Goal: Transaction & Acquisition: Purchase product/service

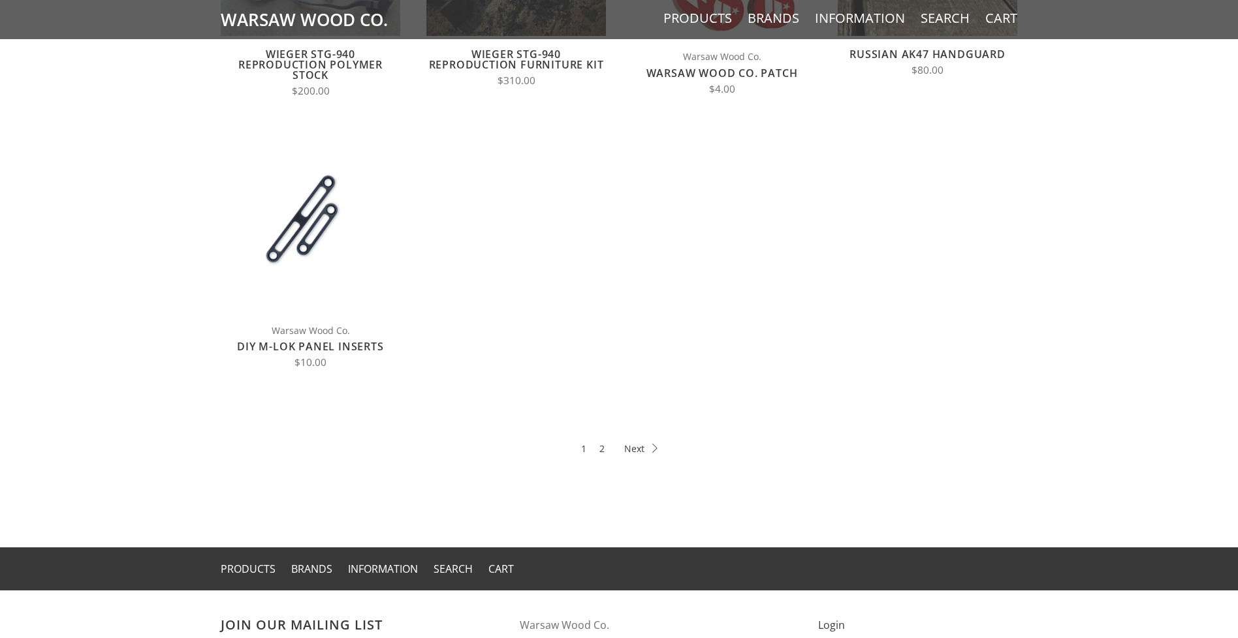
scroll to position [749, 0]
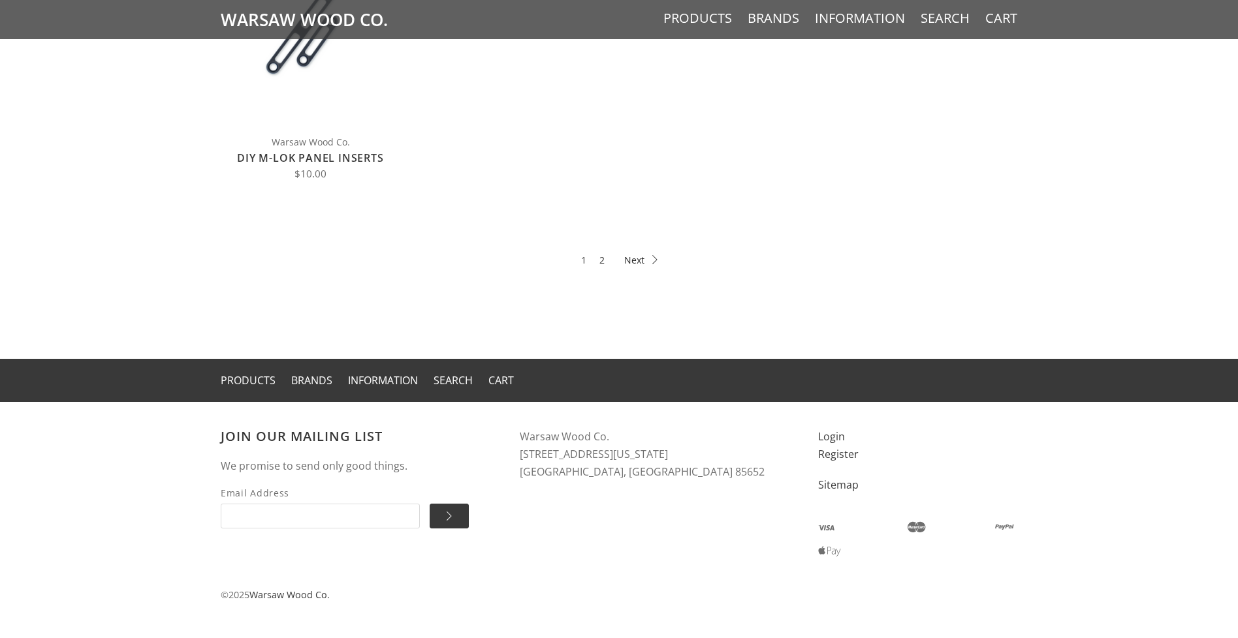
click at [632, 260] on icon at bounding box center [640, 259] width 33 height 9
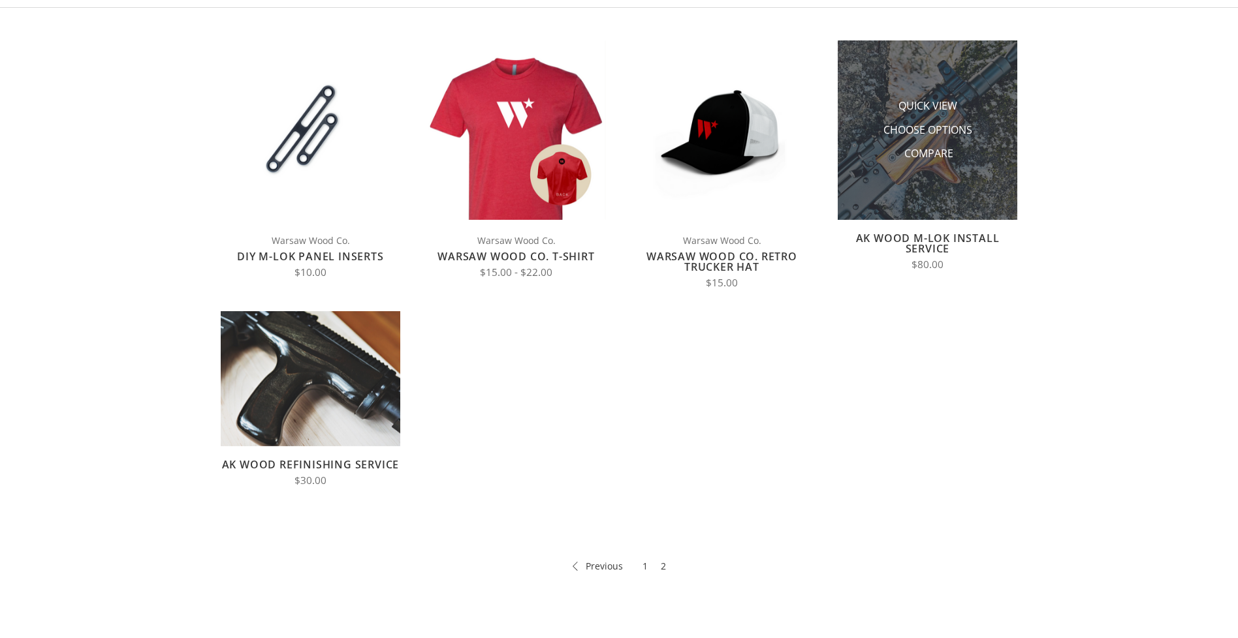
scroll to position [285, 0]
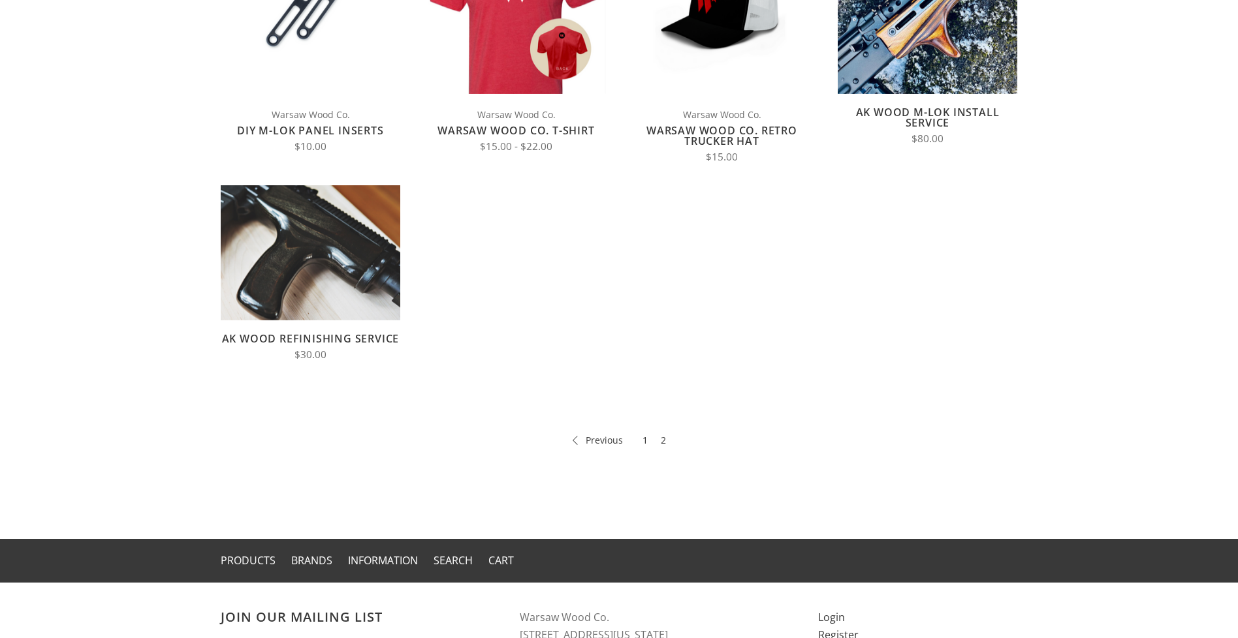
click at [644, 439] on link "1" at bounding box center [644, 440] width 5 height 15
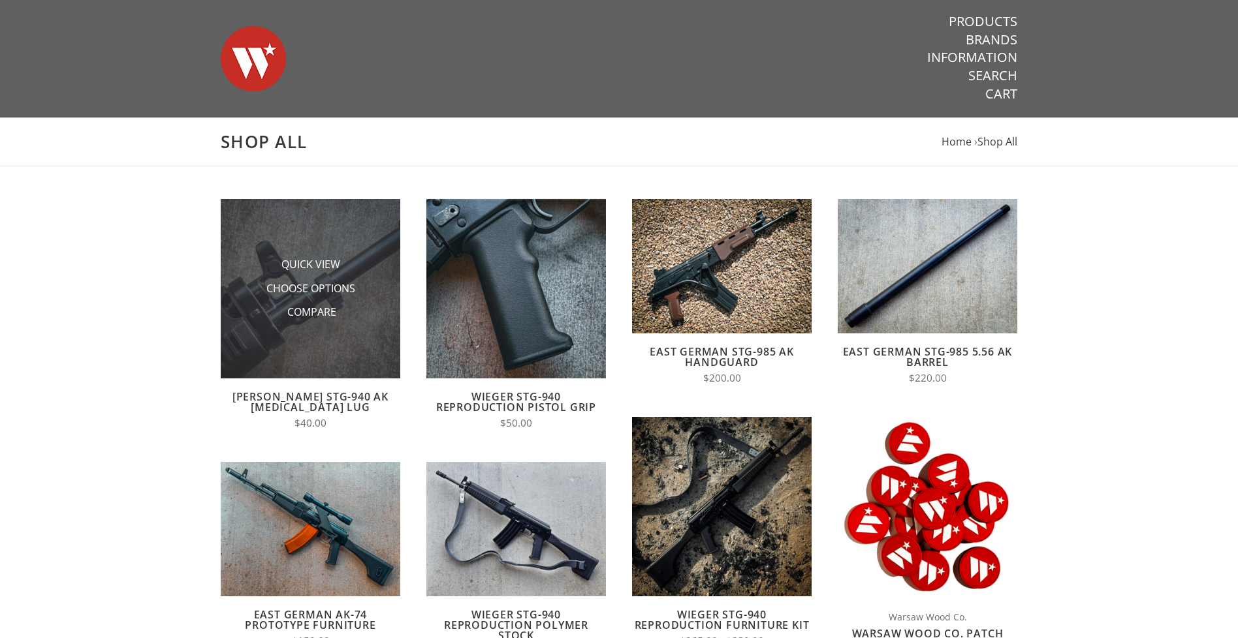
click at [315, 358] on img at bounding box center [311, 289] width 180 height 180
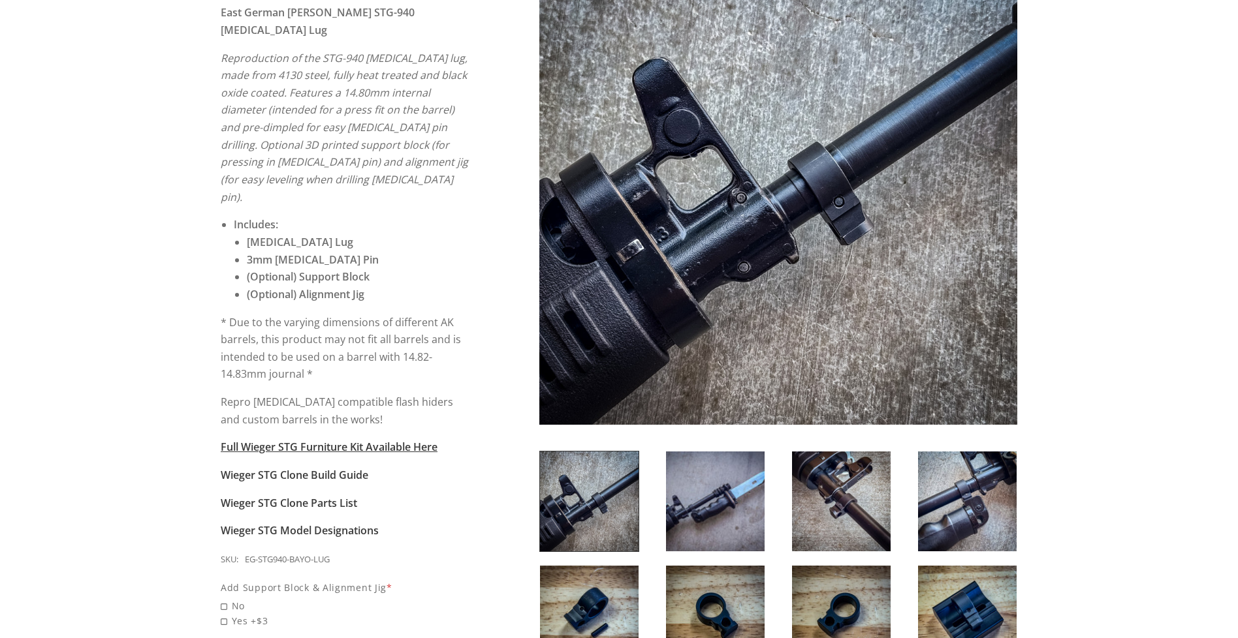
scroll to position [259, 0]
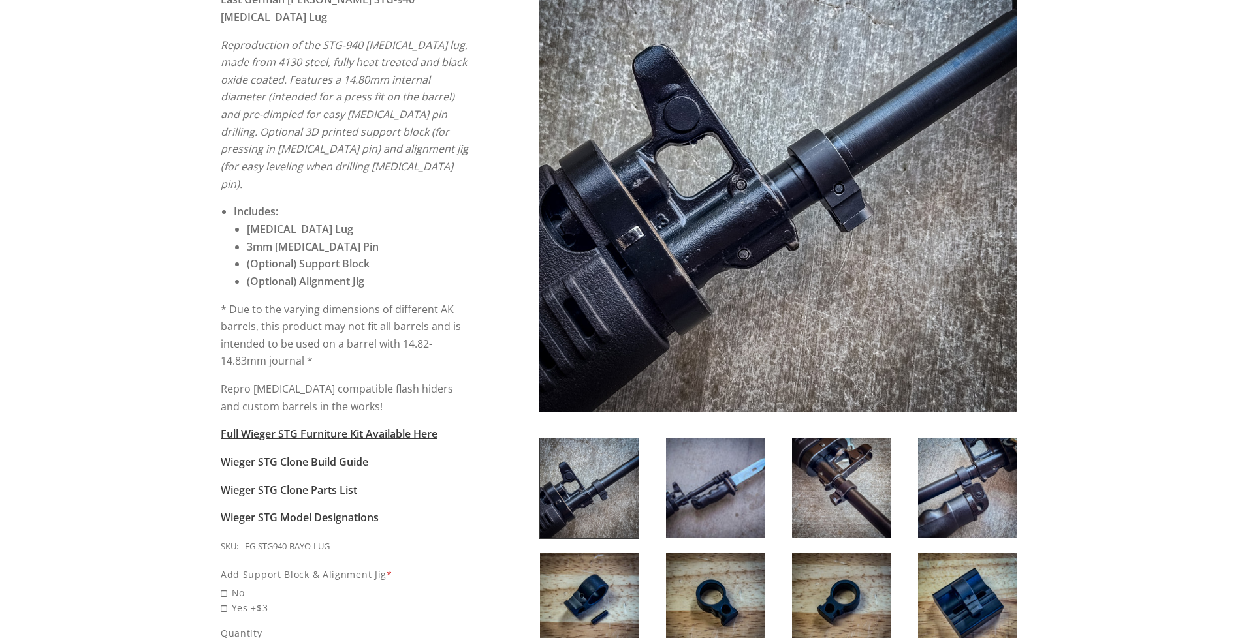
click at [614, 476] on img at bounding box center [589, 489] width 99 height 100
click at [748, 472] on img at bounding box center [715, 489] width 99 height 100
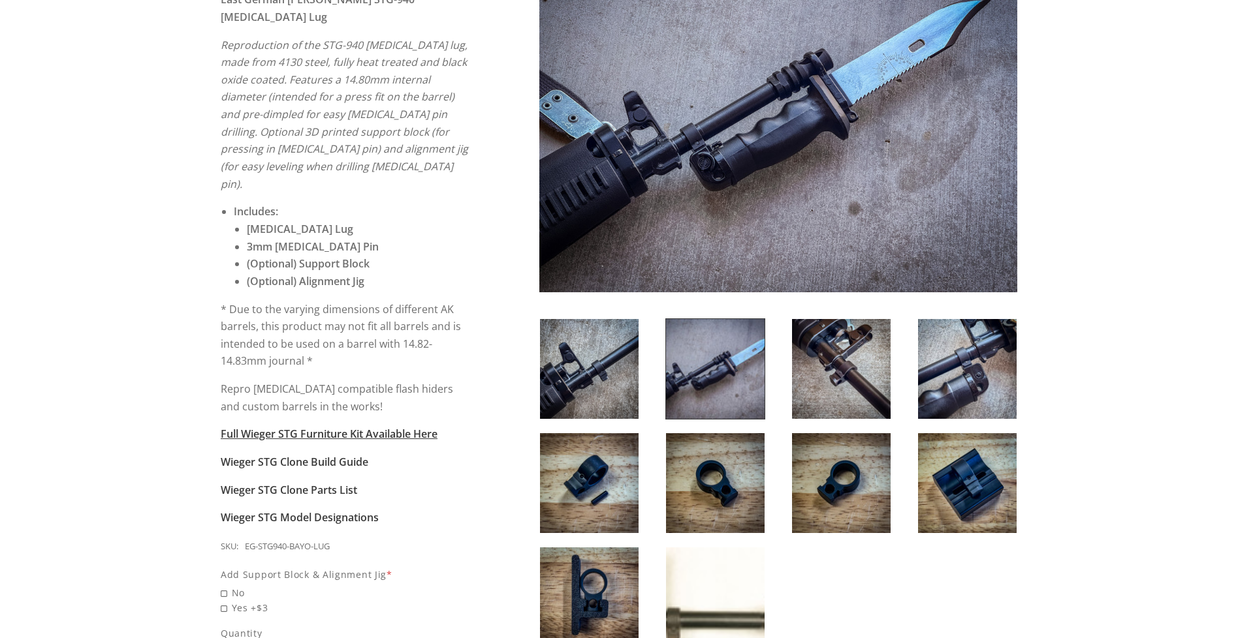
click at [817, 383] on img at bounding box center [841, 369] width 99 height 100
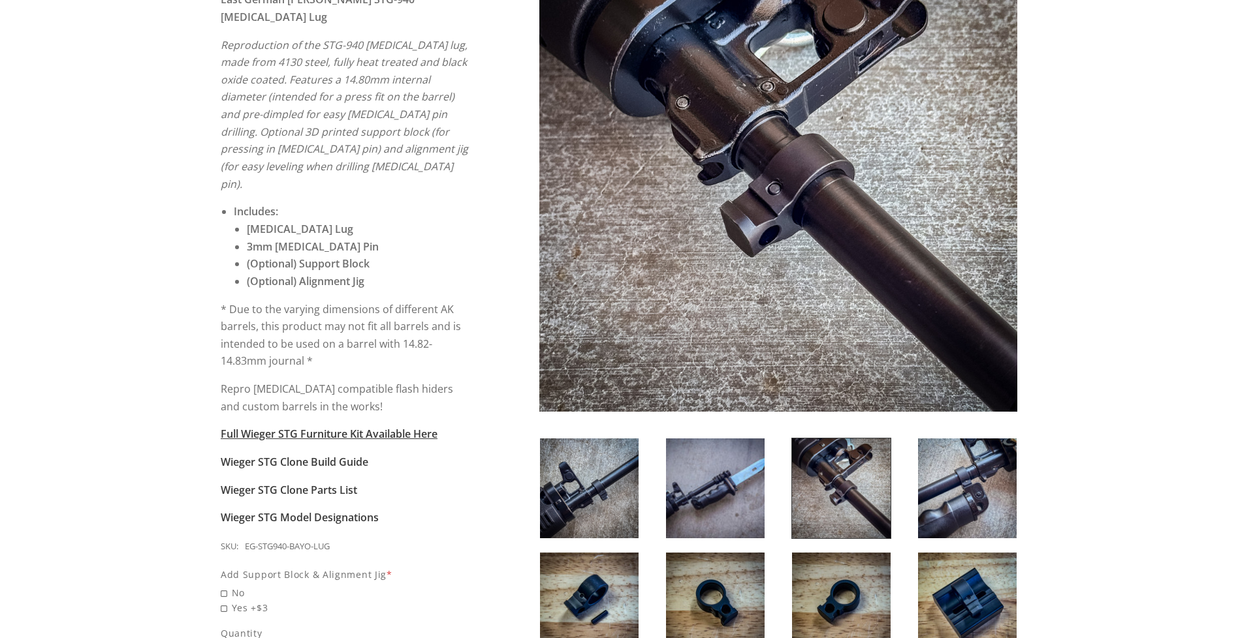
click at [979, 493] on img at bounding box center [967, 489] width 99 height 100
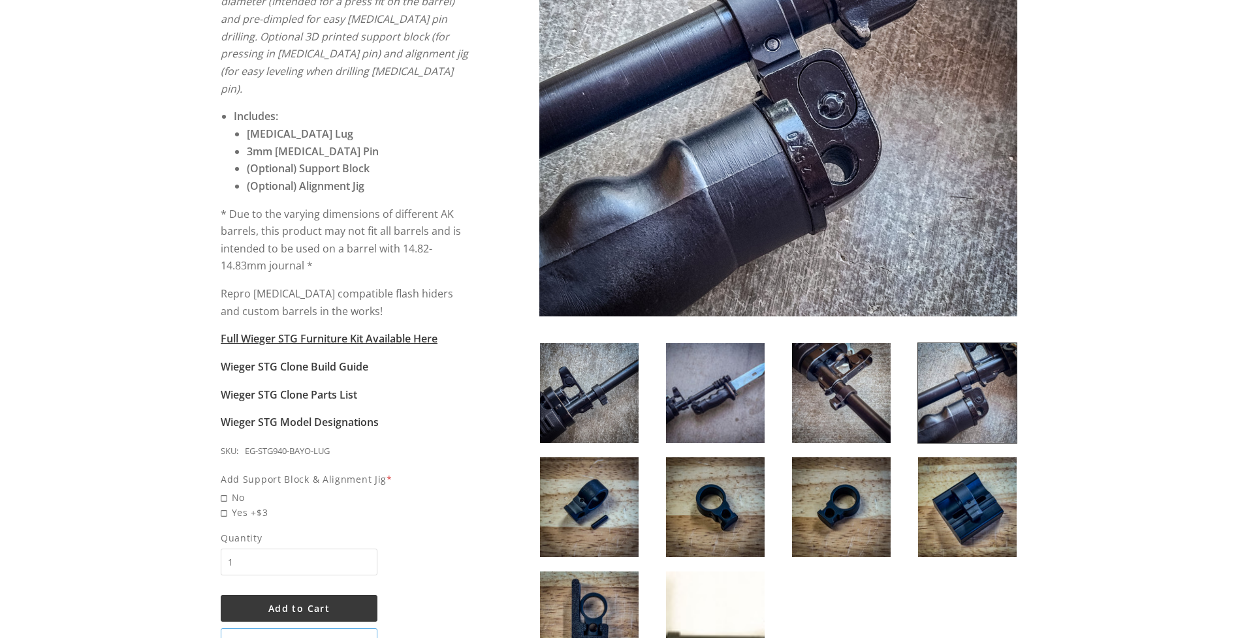
scroll to position [355, 0]
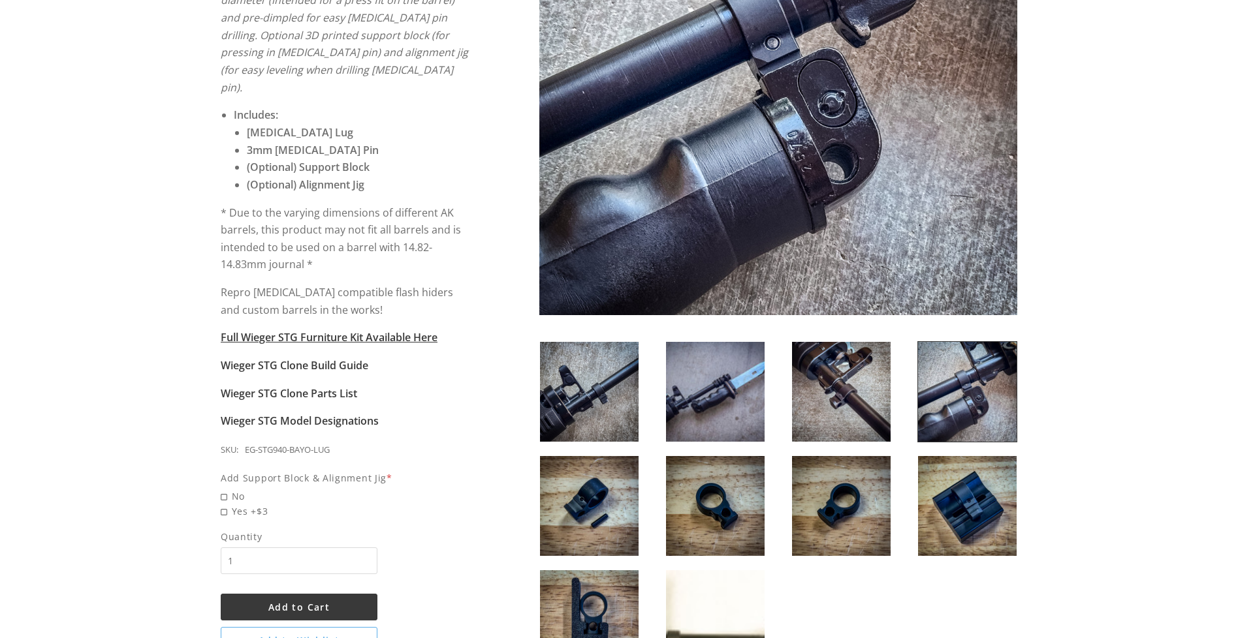
click at [986, 502] on img at bounding box center [967, 506] width 99 height 100
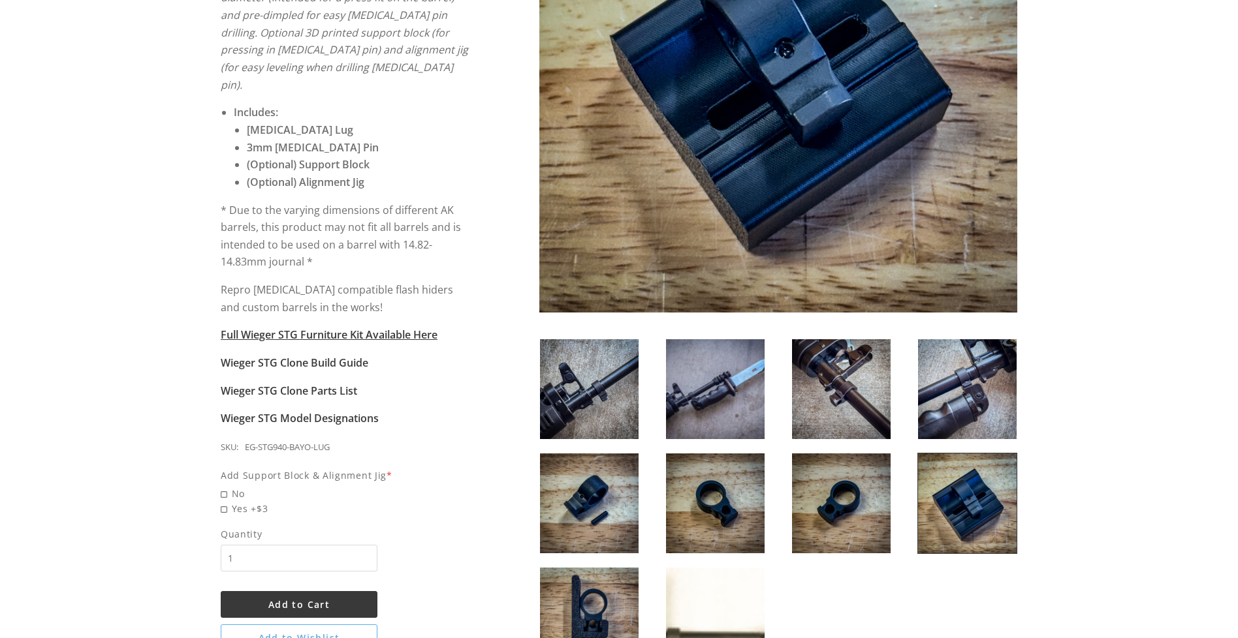
scroll to position [366, 0]
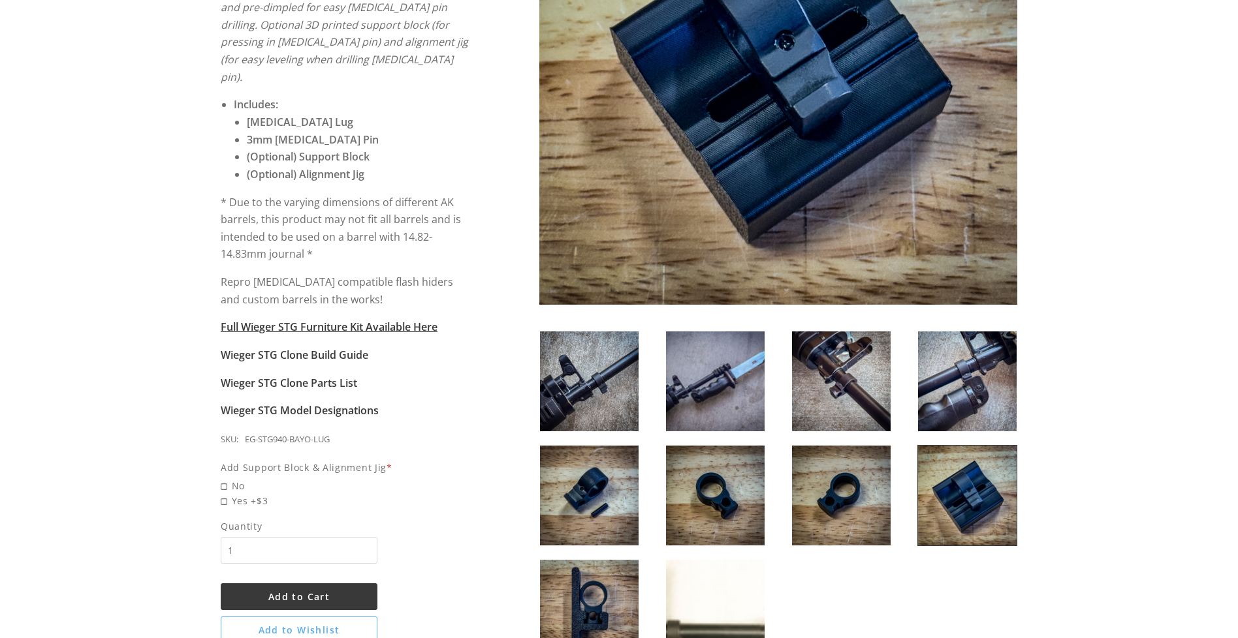
click at [841, 480] on img at bounding box center [841, 496] width 99 height 100
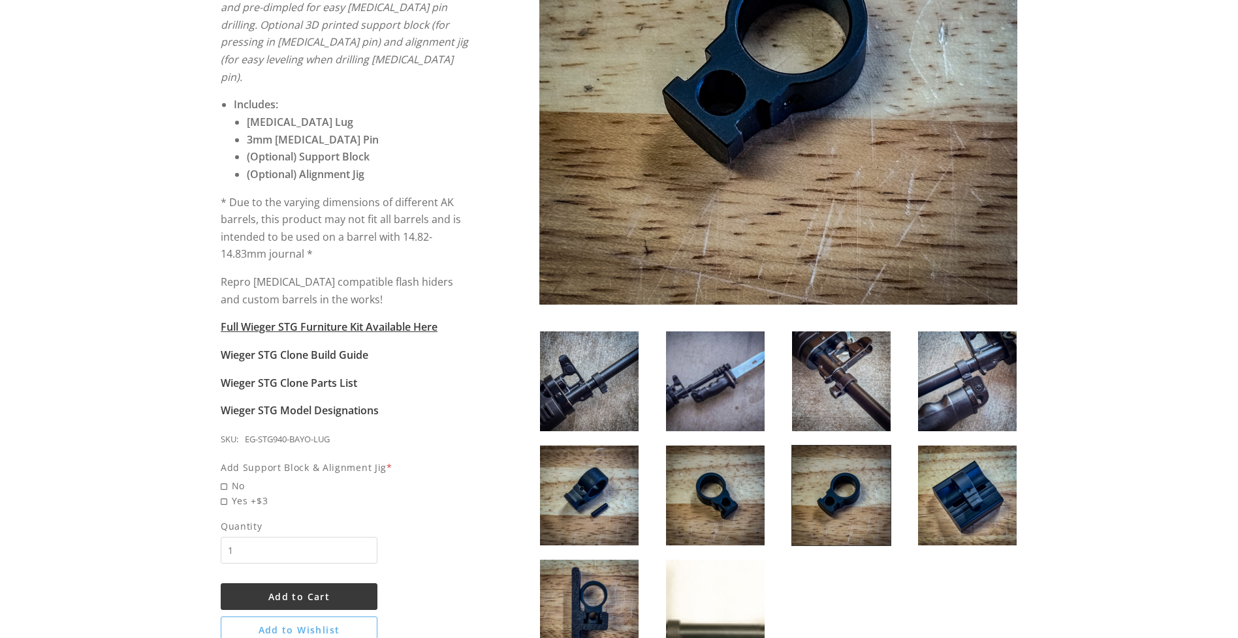
click at [725, 494] on img at bounding box center [715, 496] width 99 height 100
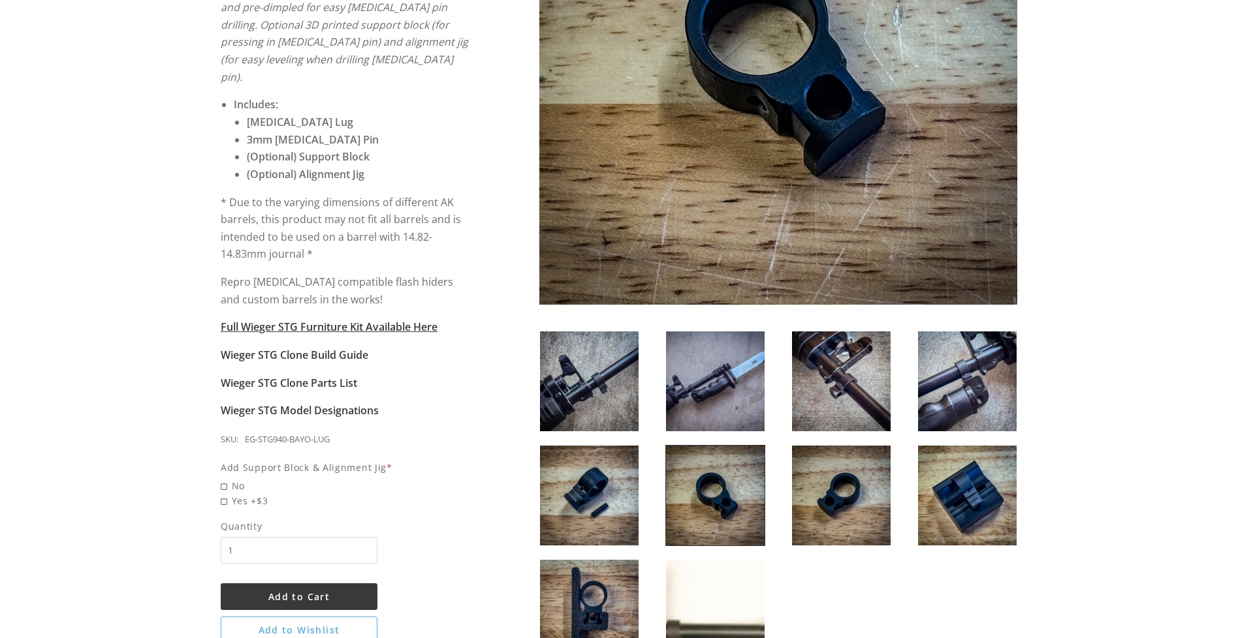
click at [573, 504] on img at bounding box center [589, 496] width 99 height 100
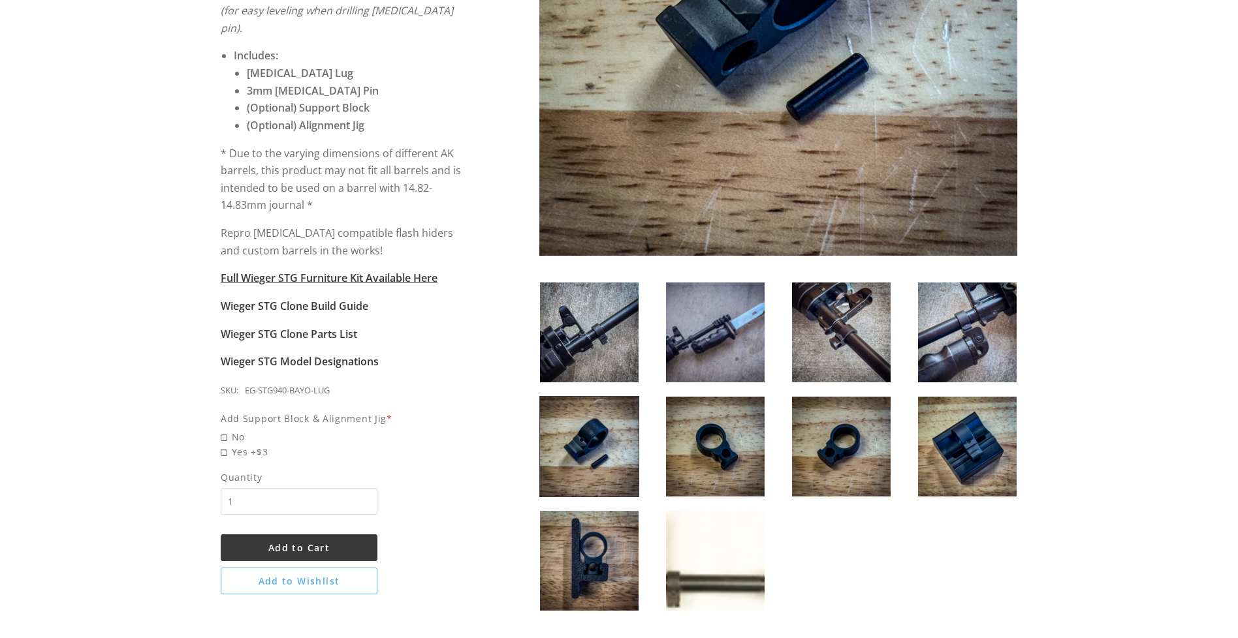
scroll to position [501, 0]
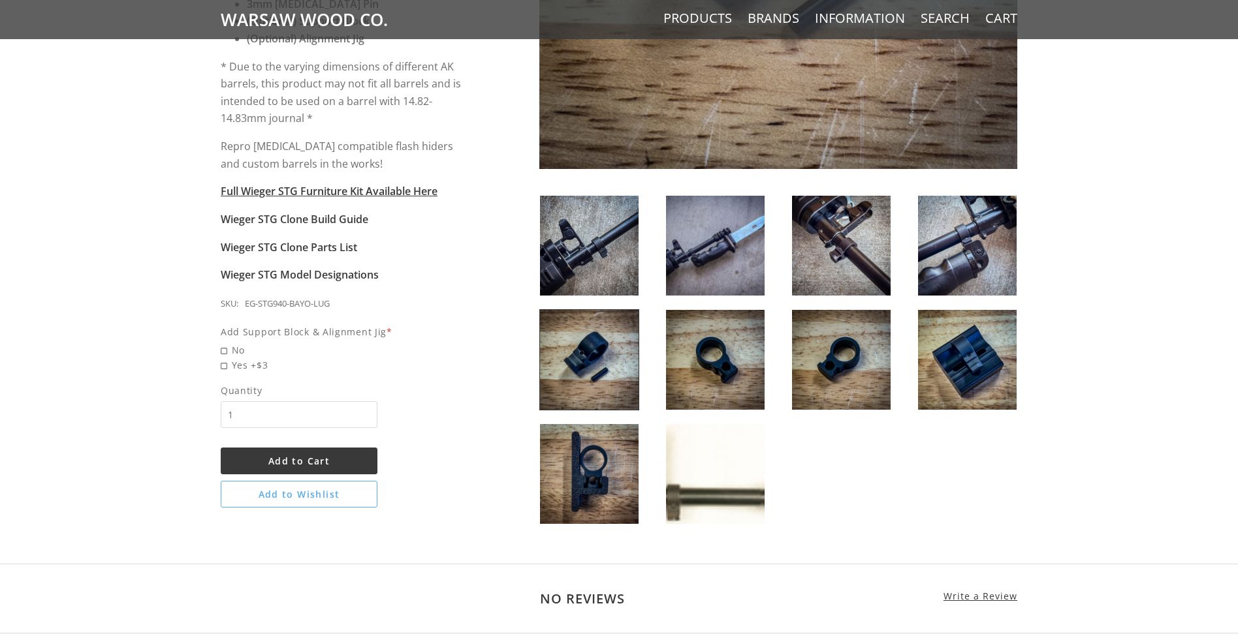
click at [580, 492] on img at bounding box center [589, 474] width 99 height 100
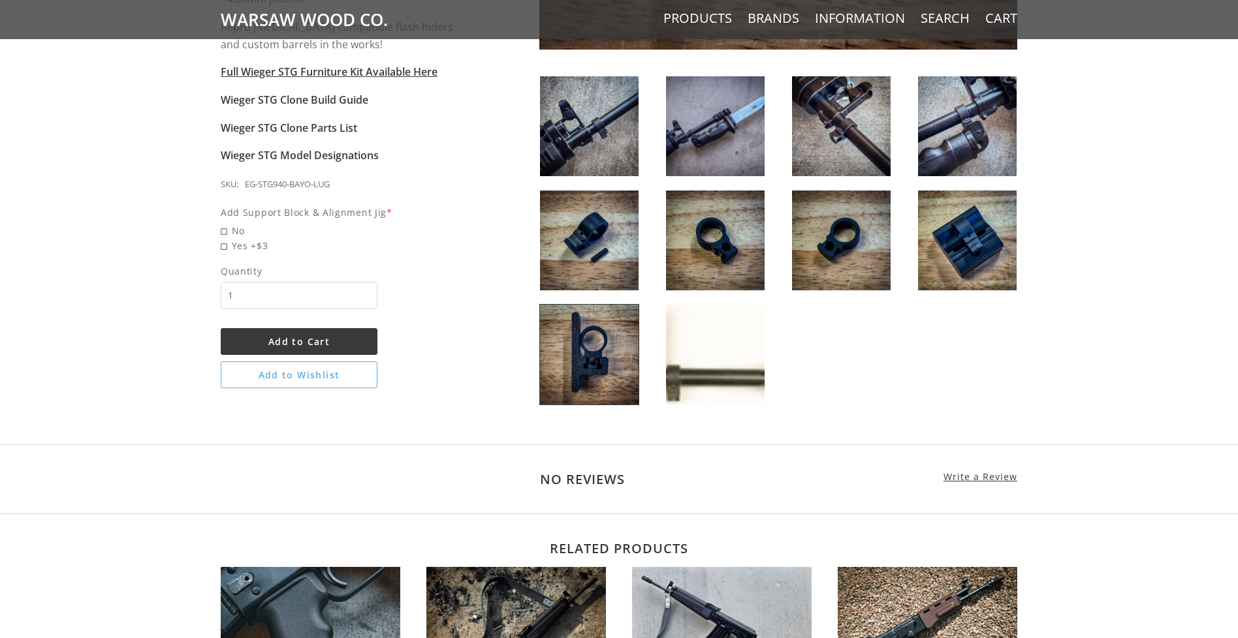
scroll to position [619, 0]
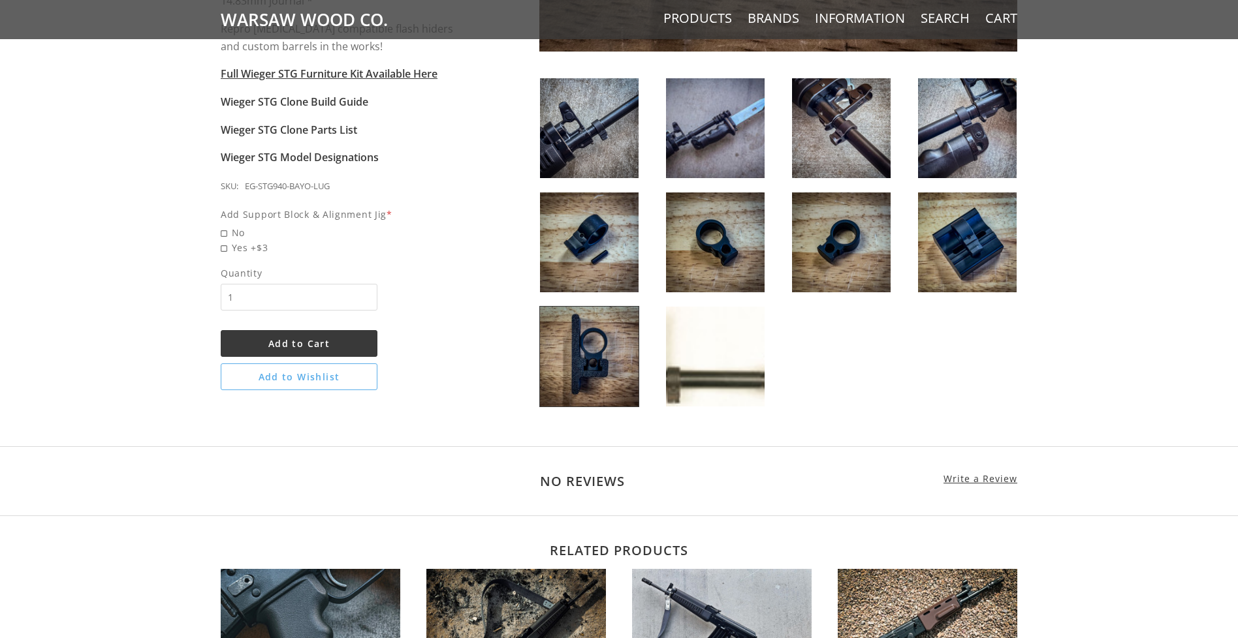
click at [718, 345] on img at bounding box center [715, 357] width 99 height 100
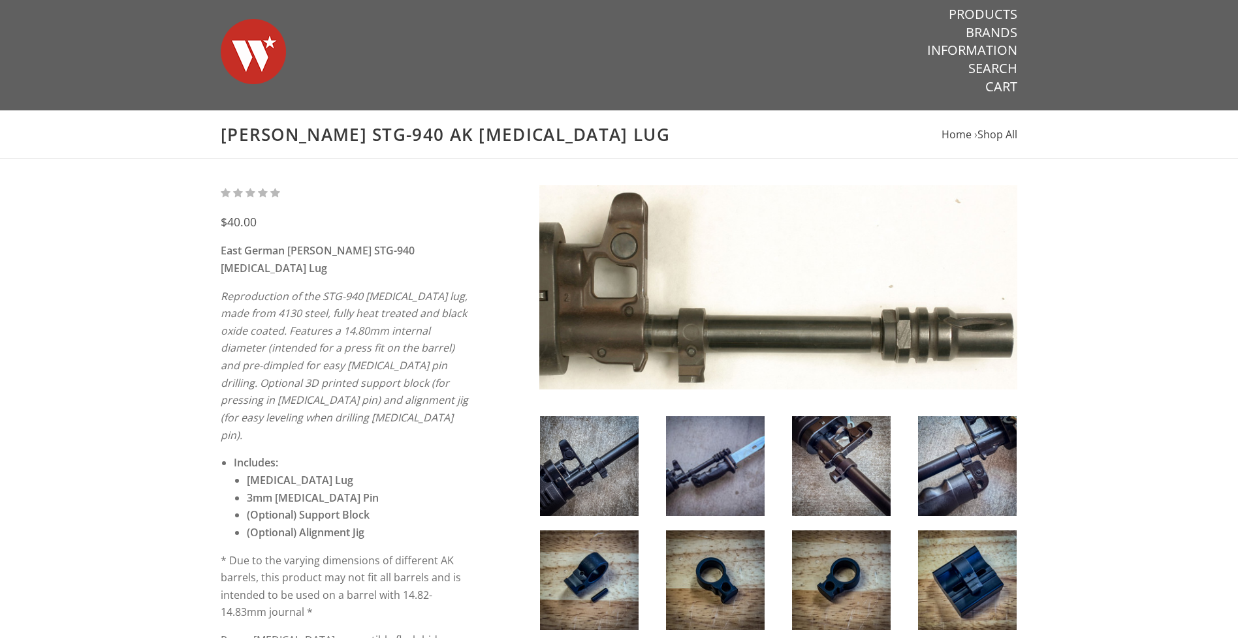
scroll to position [16, 0]
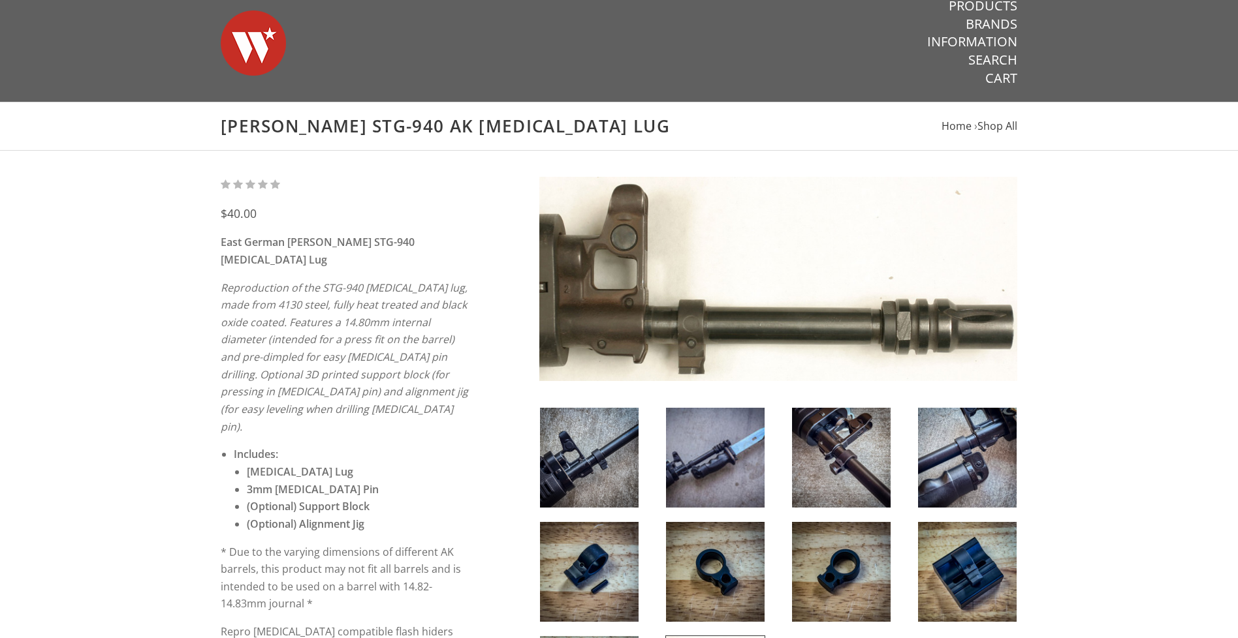
click at [969, 553] on img at bounding box center [967, 572] width 99 height 100
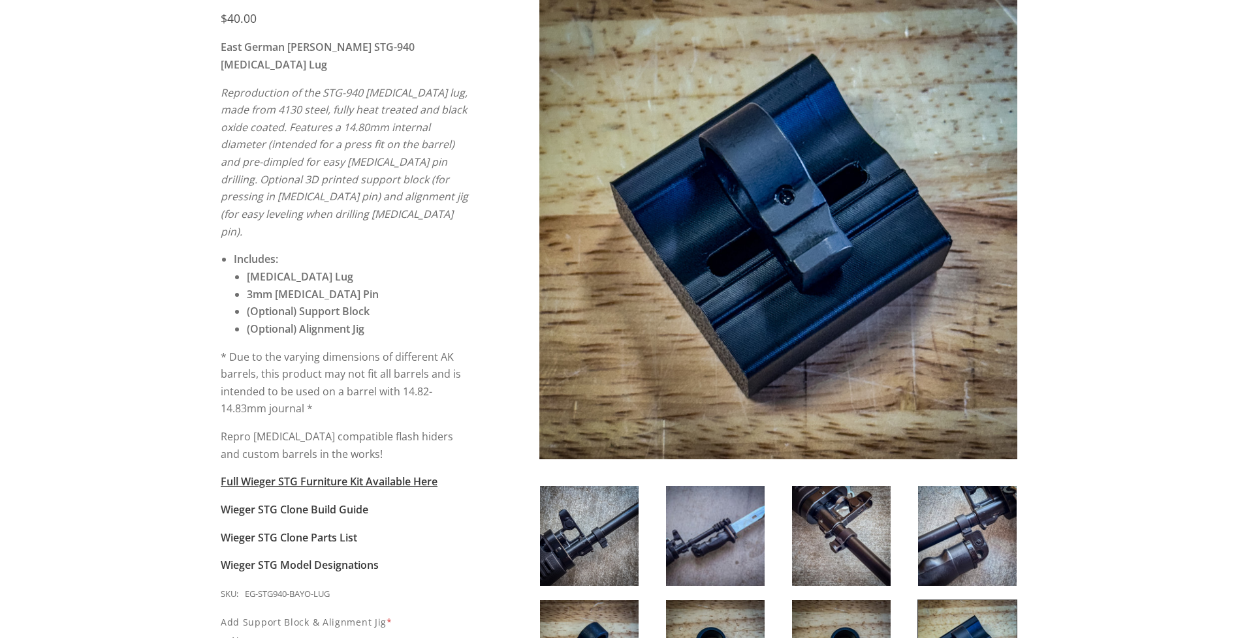
scroll to position [209, 0]
